Goal: Task Accomplishment & Management: Use online tool/utility

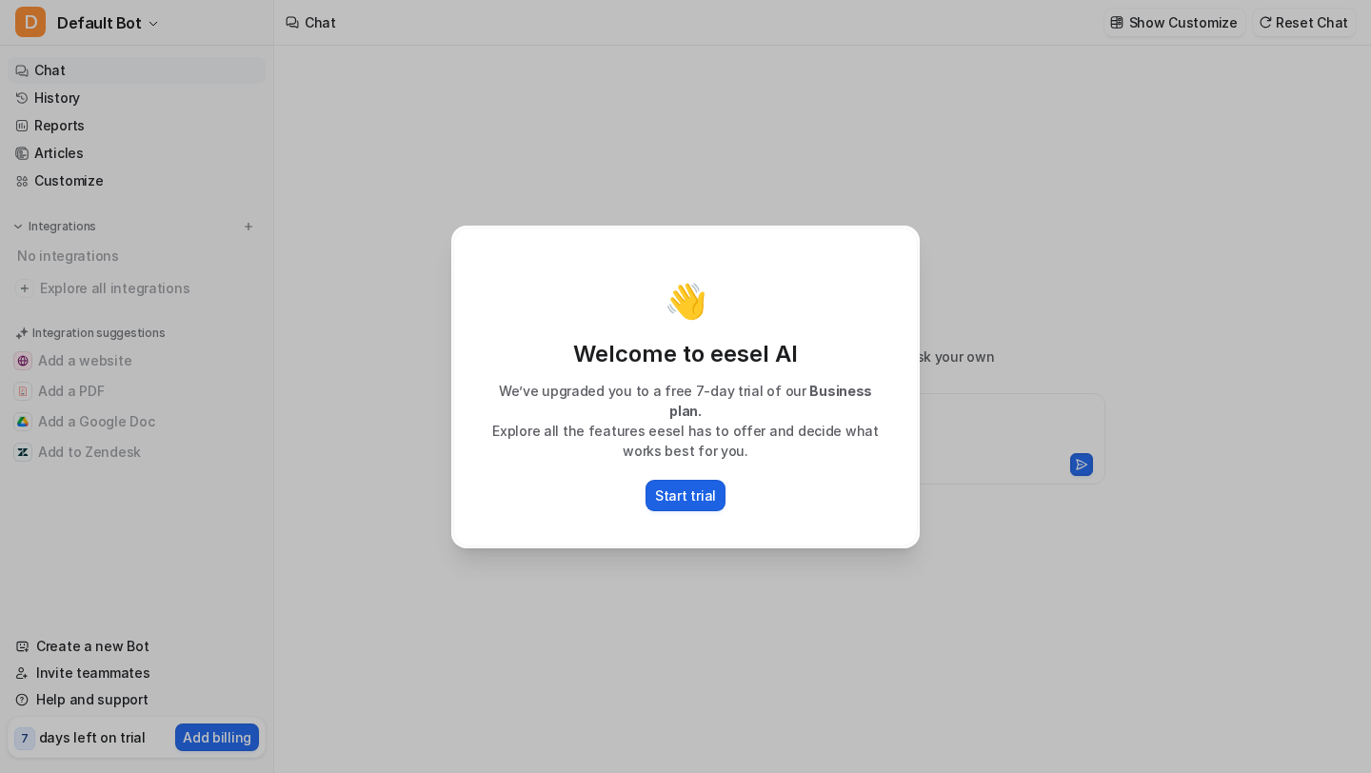
click at [687, 489] on p "Start trial" at bounding box center [685, 496] width 61 height 20
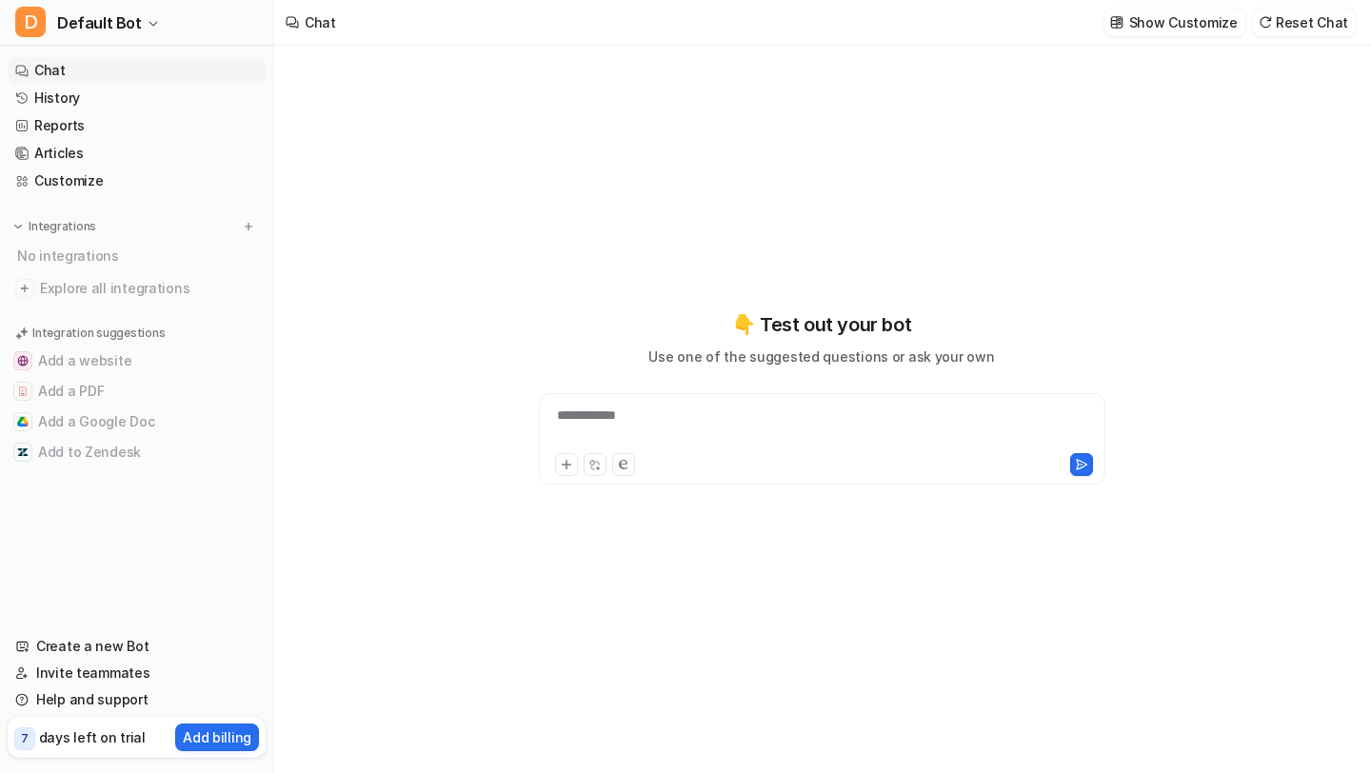
type textarea "**********"
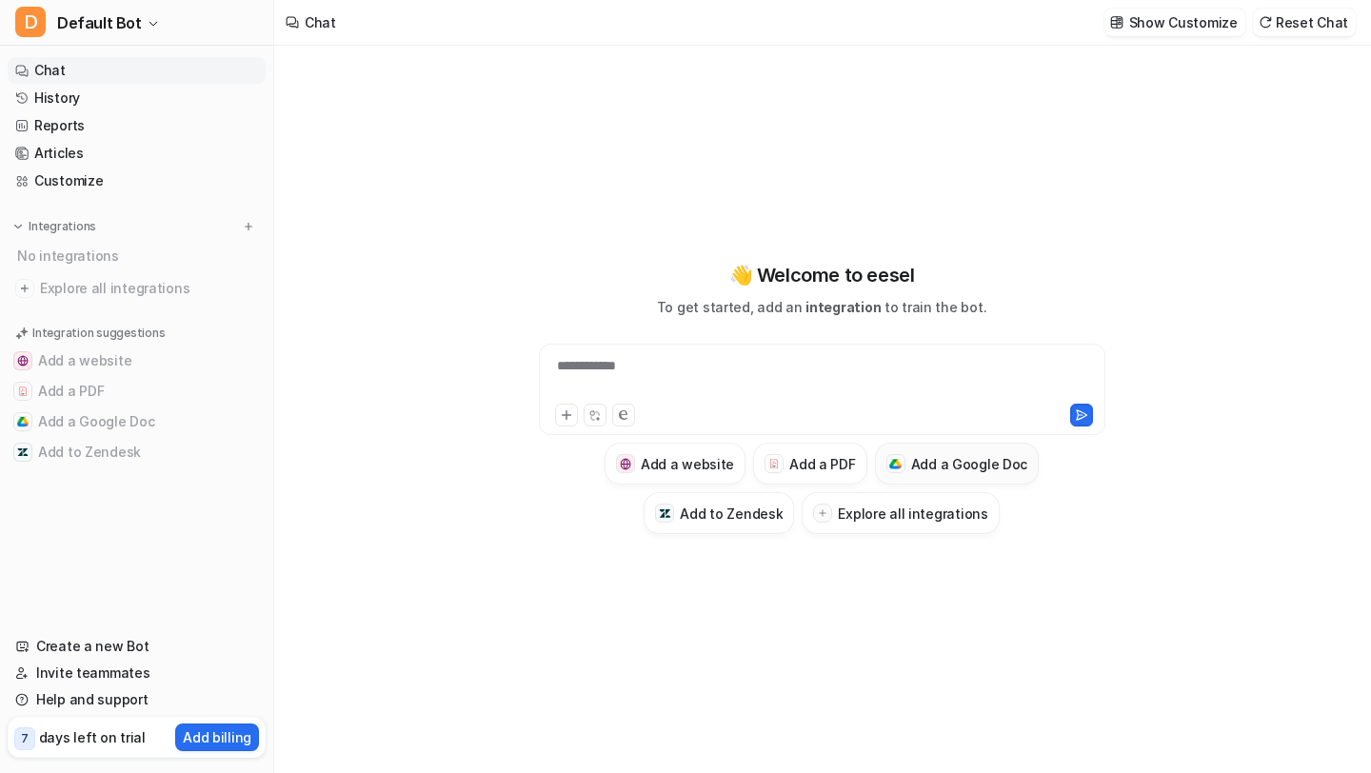
click at [924, 460] on h3 "Add a Google Doc" at bounding box center [969, 464] width 117 height 20
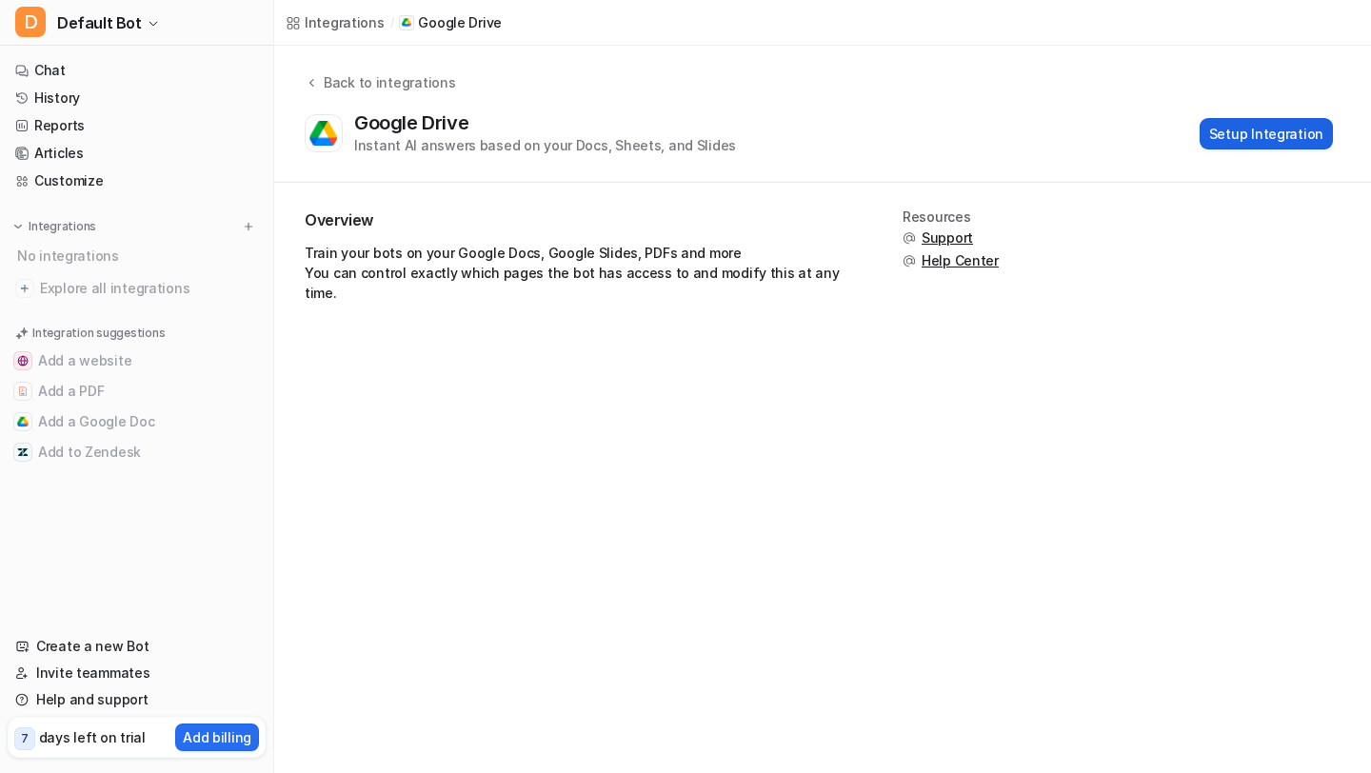
click at [1246, 134] on button "Setup Integration" at bounding box center [1266, 133] width 133 height 31
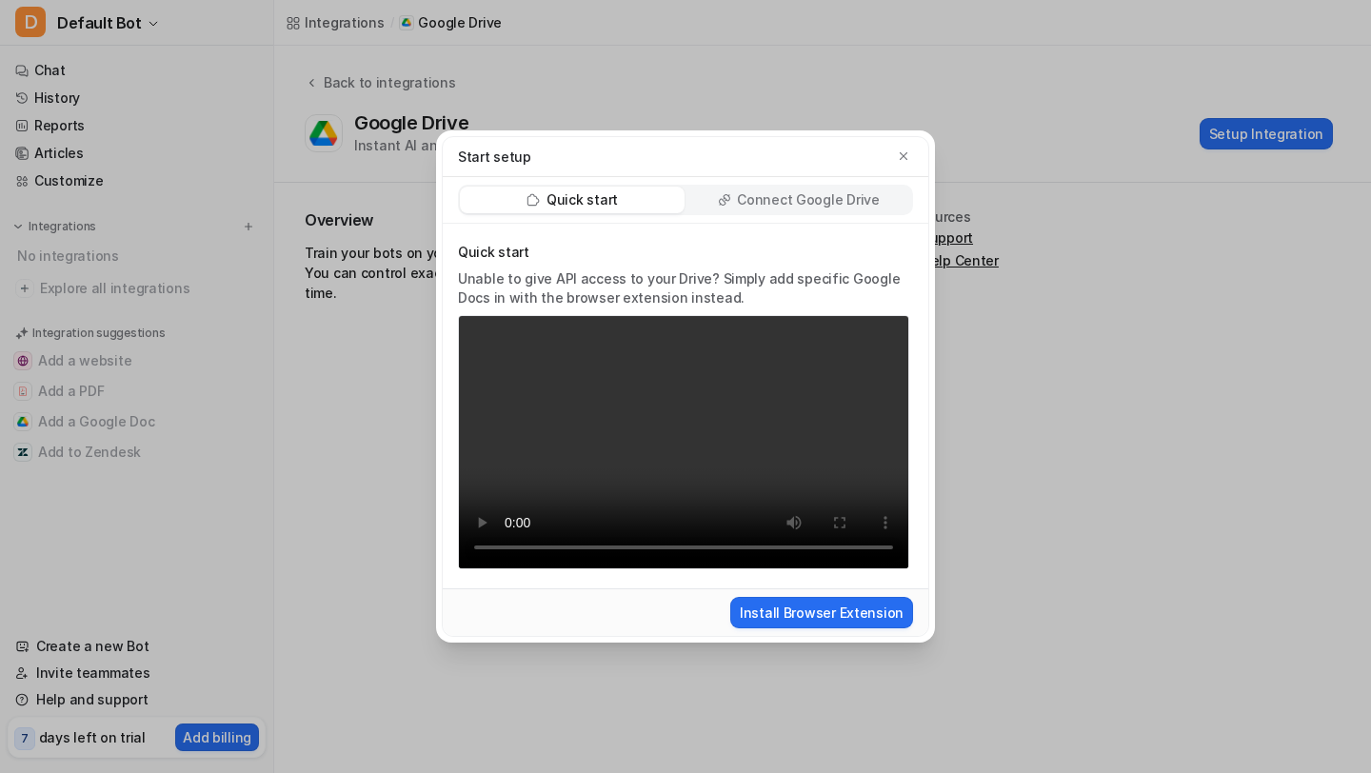
click at [832, 202] on p "Connect Google Drive" at bounding box center [808, 199] width 142 height 19
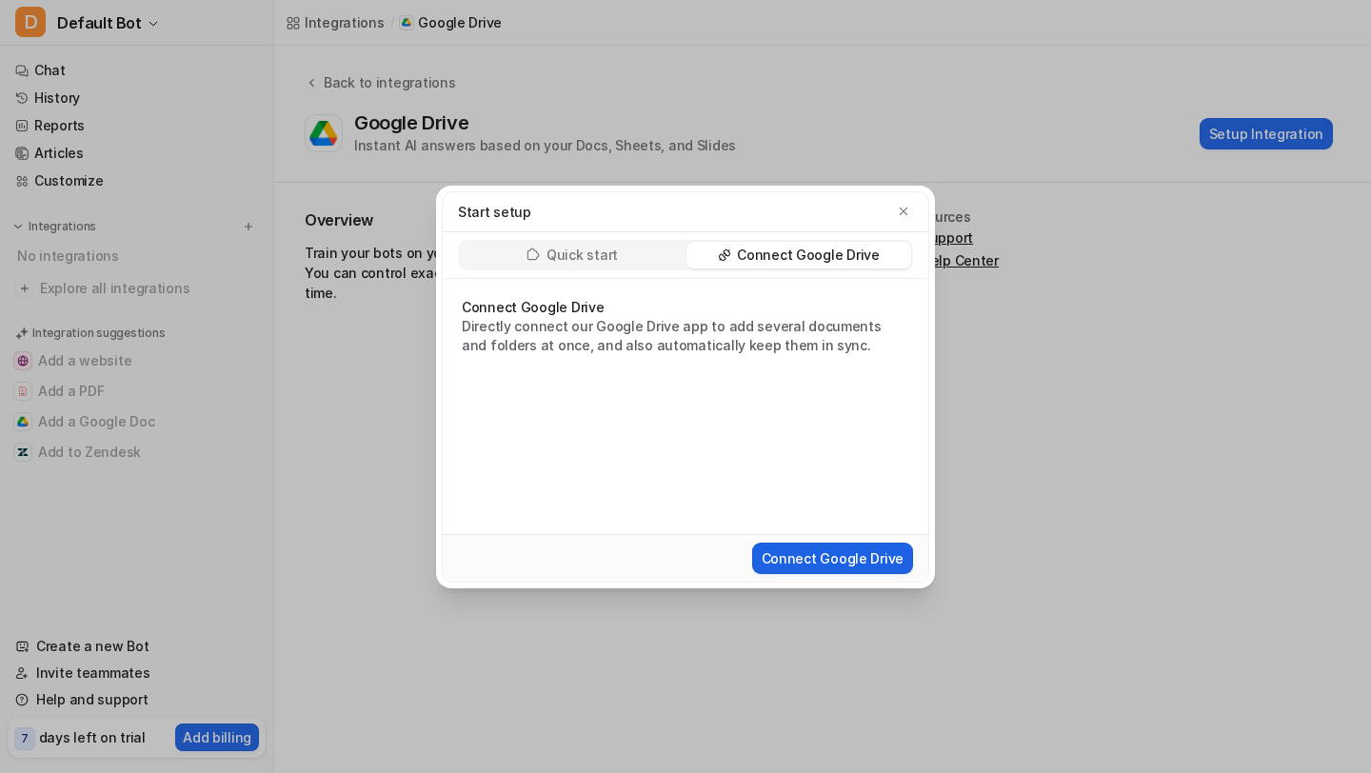
click at [847, 568] on button "Connect Google Drive" at bounding box center [832, 558] width 161 height 31
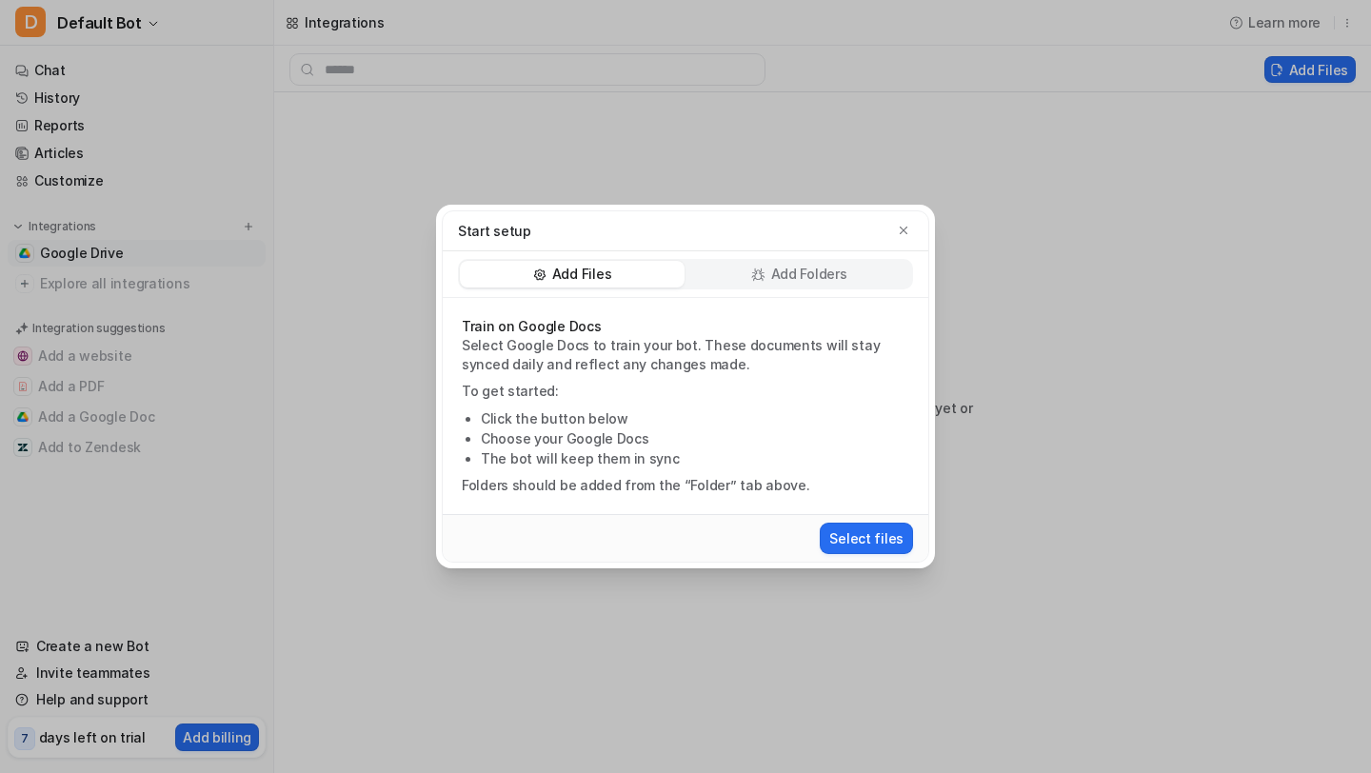
click at [629, 273] on div "Add Files" at bounding box center [572, 274] width 225 height 27
click at [728, 281] on div "Add Folders" at bounding box center [799, 274] width 225 height 27
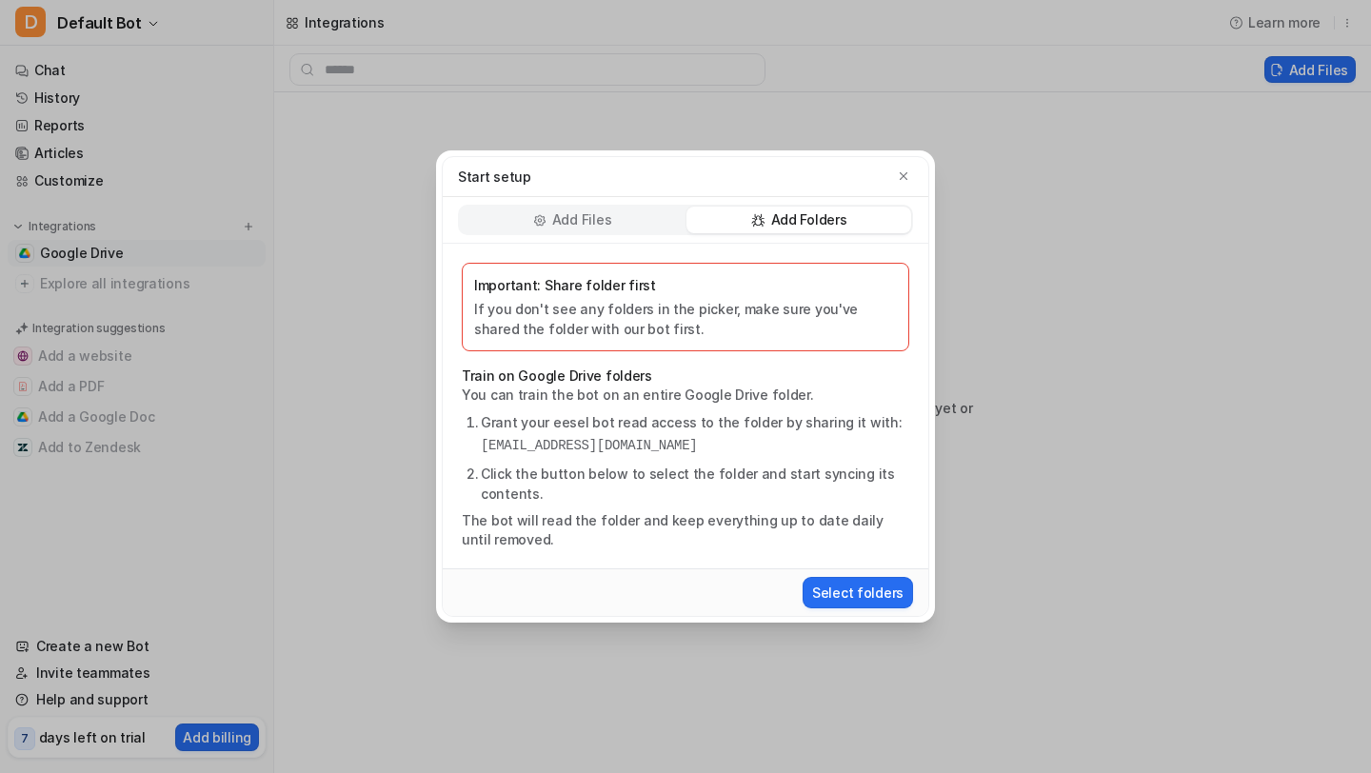
drag, startPoint x: 828, startPoint y: 447, endPoint x: 471, endPoint y: 446, distance: 357.1
click at [470, 446] on ol "Grant your eesel bot read access to the folder by sharing it with: [EMAIL_ADDRE…" at bounding box center [686, 457] width 448 height 91
copy pre "[EMAIL_ADDRESS][DOMAIN_NAME]"
click at [848, 591] on button "Select folders" at bounding box center [858, 592] width 110 height 31
click at [595, 231] on div "Add Files" at bounding box center [572, 220] width 225 height 27
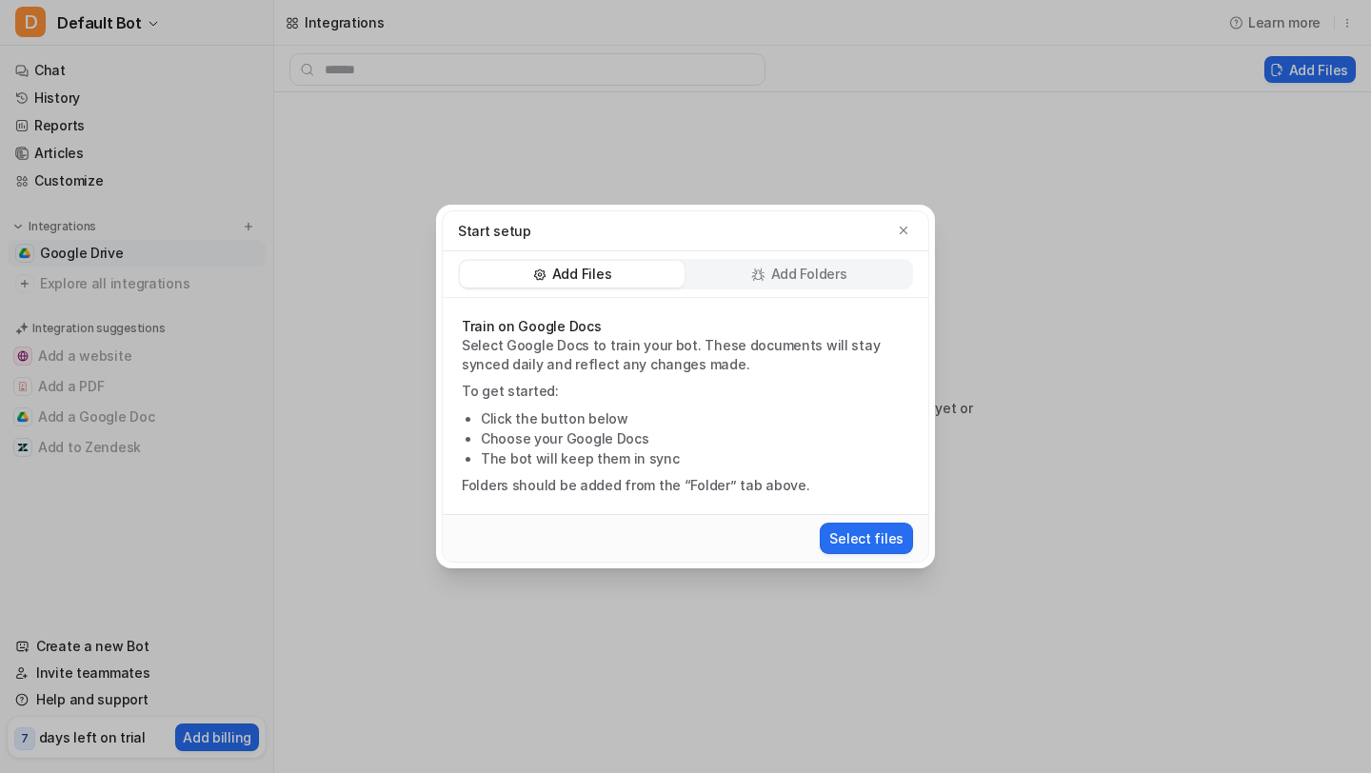
click at [745, 285] on div "Add Folders" at bounding box center [799, 274] width 225 height 27
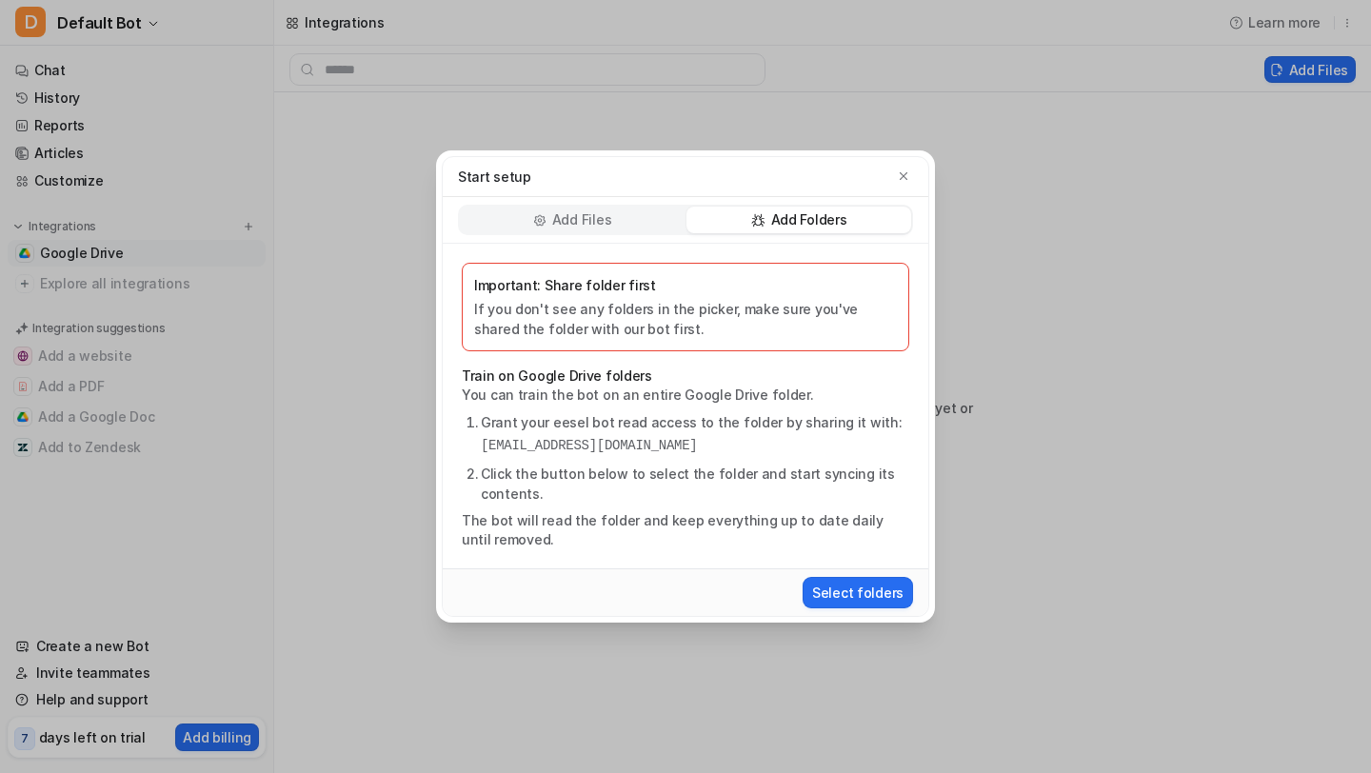
click at [609, 210] on p "Add Files" at bounding box center [581, 219] width 59 height 19
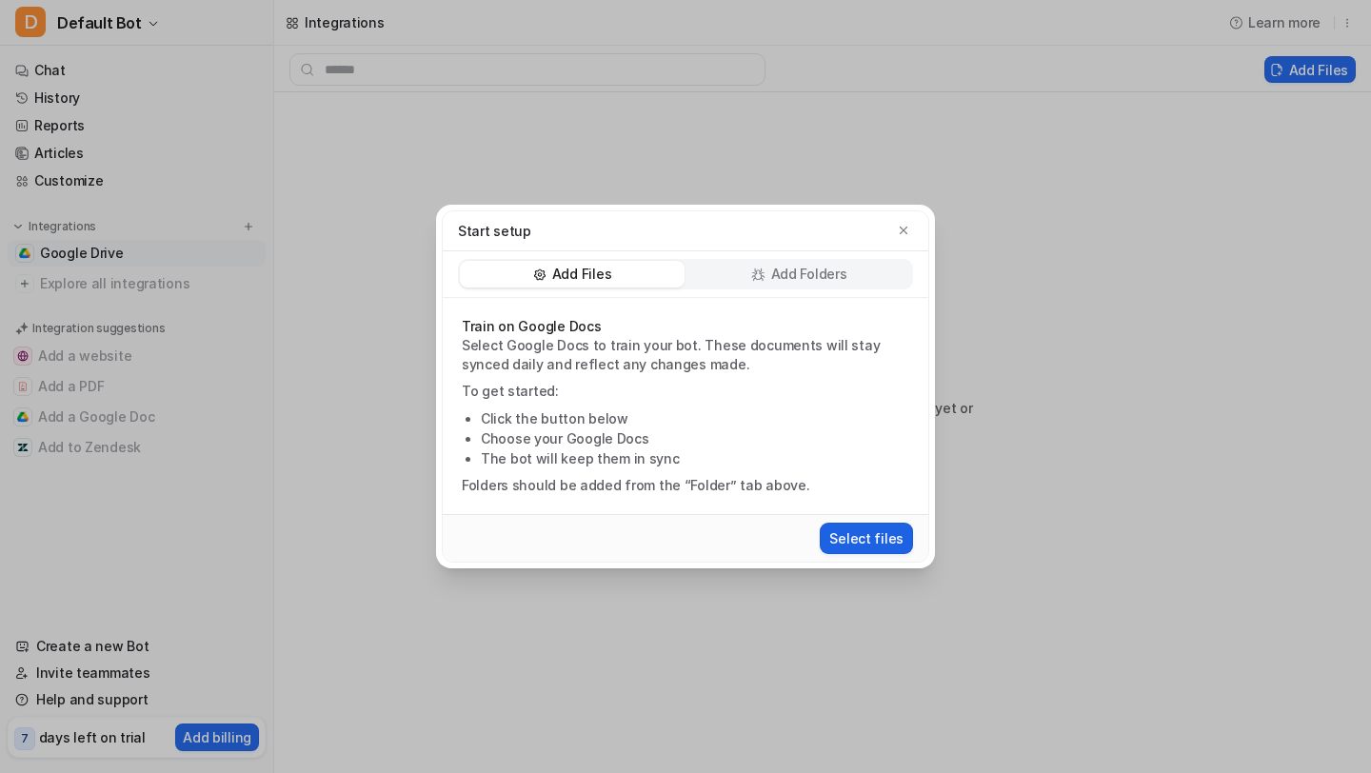
click at [873, 541] on button "Select files" at bounding box center [866, 538] width 93 height 31
click at [779, 262] on div "Add Folders" at bounding box center [799, 274] width 225 height 27
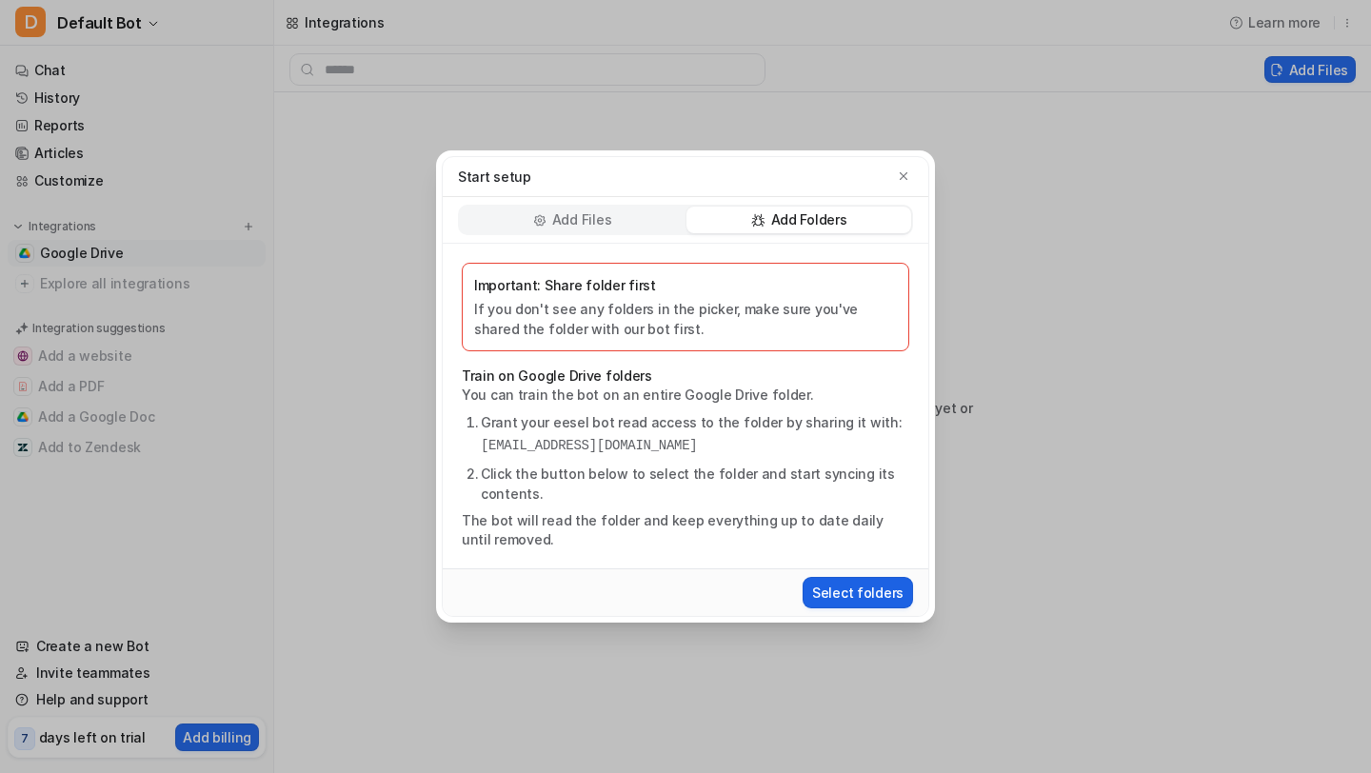
click at [851, 591] on button "Select folders" at bounding box center [858, 592] width 110 height 31
click at [850, 588] on button "Select folders" at bounding box center [858, 592] width 110 height 31
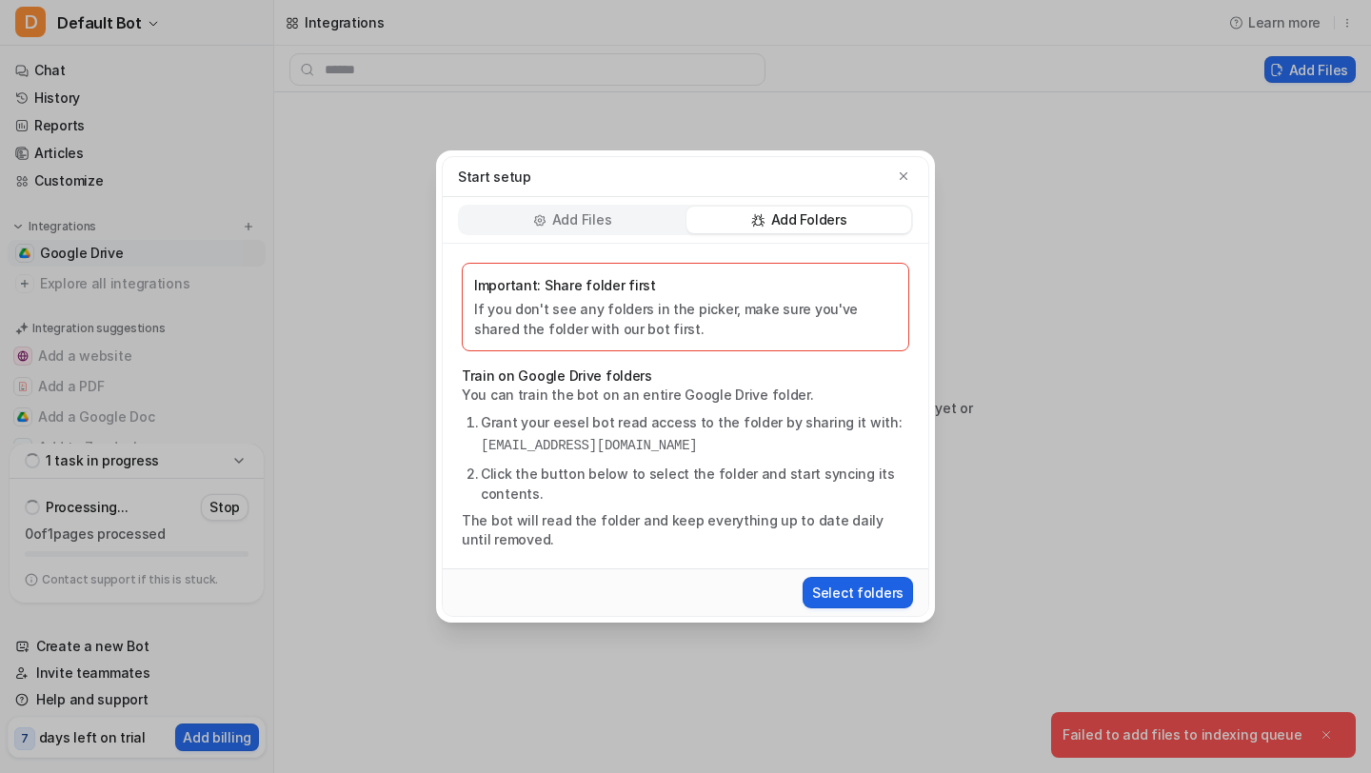
click at [896, 591] on button "Select folders" at bounding box center [858, 592] width 110 height 31
